Goal: Information Seeking & Learning: Learn about a topic

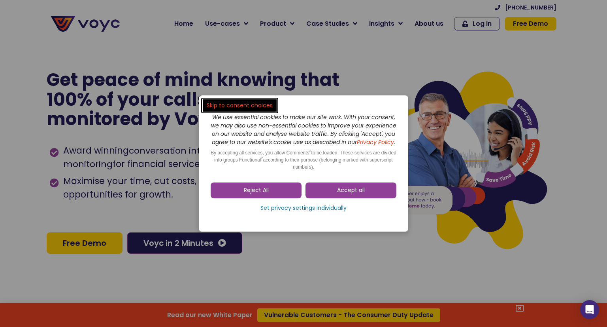
click at [355, 194] on span "Accept all" at bounding box center [351, 190] width 28 height 8
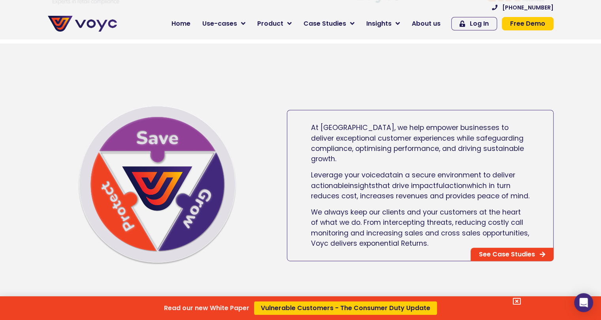
scroll to position [395, 0]
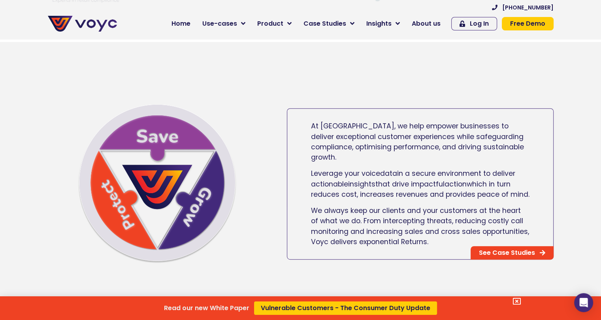
click at [425, 27] on div "Read our new White Paper Vulnerable Customers - The Consumer Duty Update" at bounding box center [300, 160] width 601 height 320
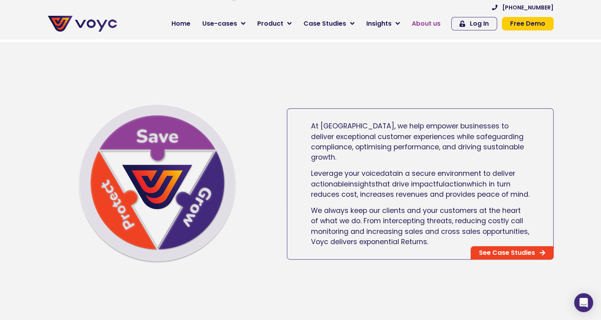
click at [425, 25] on span "About us" at bounding box center [426, 23] width 29 height 9
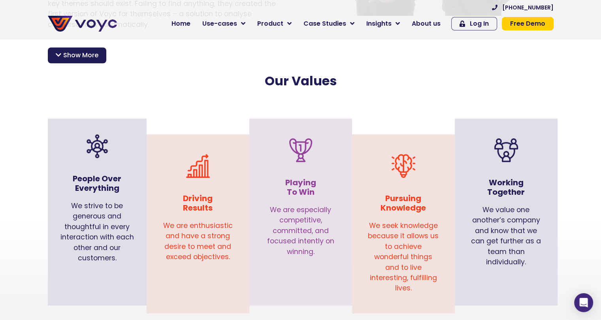
scroll to position [791, 0]
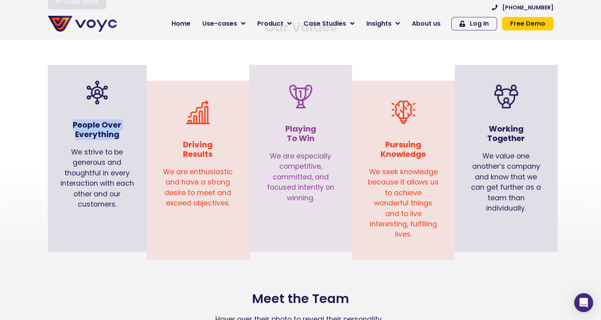
drag, startPoint x: 72, startPoint y: 113, endPoint x: 141, endPoint y: 125, distance: 70.3
click at [141, 125] on div "People Over Everything" at bounding box center [97, 127] width 91 height 31
copy h3 "People Over Everything"
drag, startPoint x: 183, startPoint y: 132, endPoint x: 212, endPoint y: 145, distance: 31.7
click at [216, 146] on h3 "Driving Results" at bounding box center [197, 149] width 71 height 19
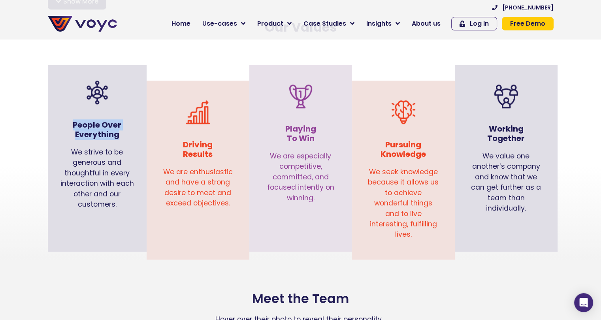
copy h3 "Driving Results"
drag, startPoint x: 288, startPoint y: 115, endPoint x: 319, endPoint y: 128, distance: 33.7
click at [319, 128] on h3 "Playing To Win" at bounding box center [300, 133] width 71 height 19
drag, startPoint x: 288, startPoint y: 117, endPoint x: 315, endPoint y: 127, distance: 29.3
click at [315, 127] on h3 "Playing To Win" at bounding box center [300, 133] width 71 height 19
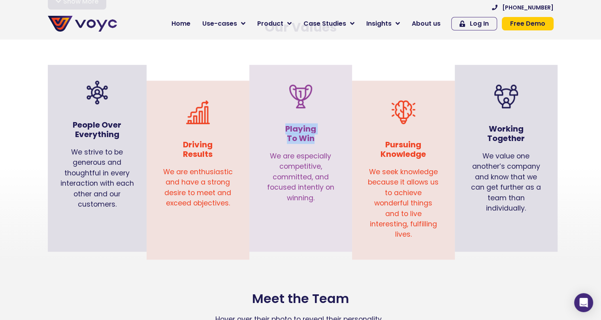
copy h3 "Playing To Win"
drag, startPoint x: 386, startPoint y: 132, endPoint x: 429, endPoint y: 144, distance: 44.2
click at [429, 144] on h3 "Pursuing Knowledge" at bounding box center [403, 149] width 71 height 19
copy h3 "Pursuing Knowledge"
drag, startPoint x: 488, startPoint y: 115, endPoint x: 520, endPoint y: 127, distance: 33.6
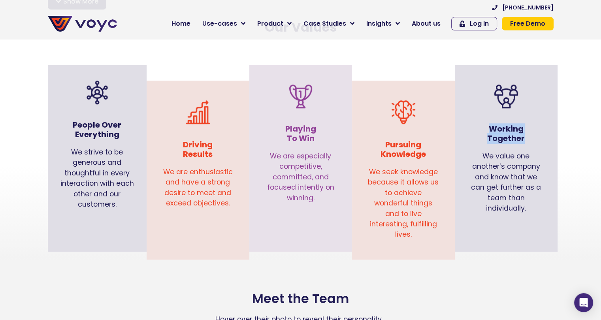
click at [530, 128] on h3 "Working Together" at bounding box center [506, 133] width 71 height 19
copy h3 "Working Together"
